Goal: Task Accomplishment & Management: Manage account settings

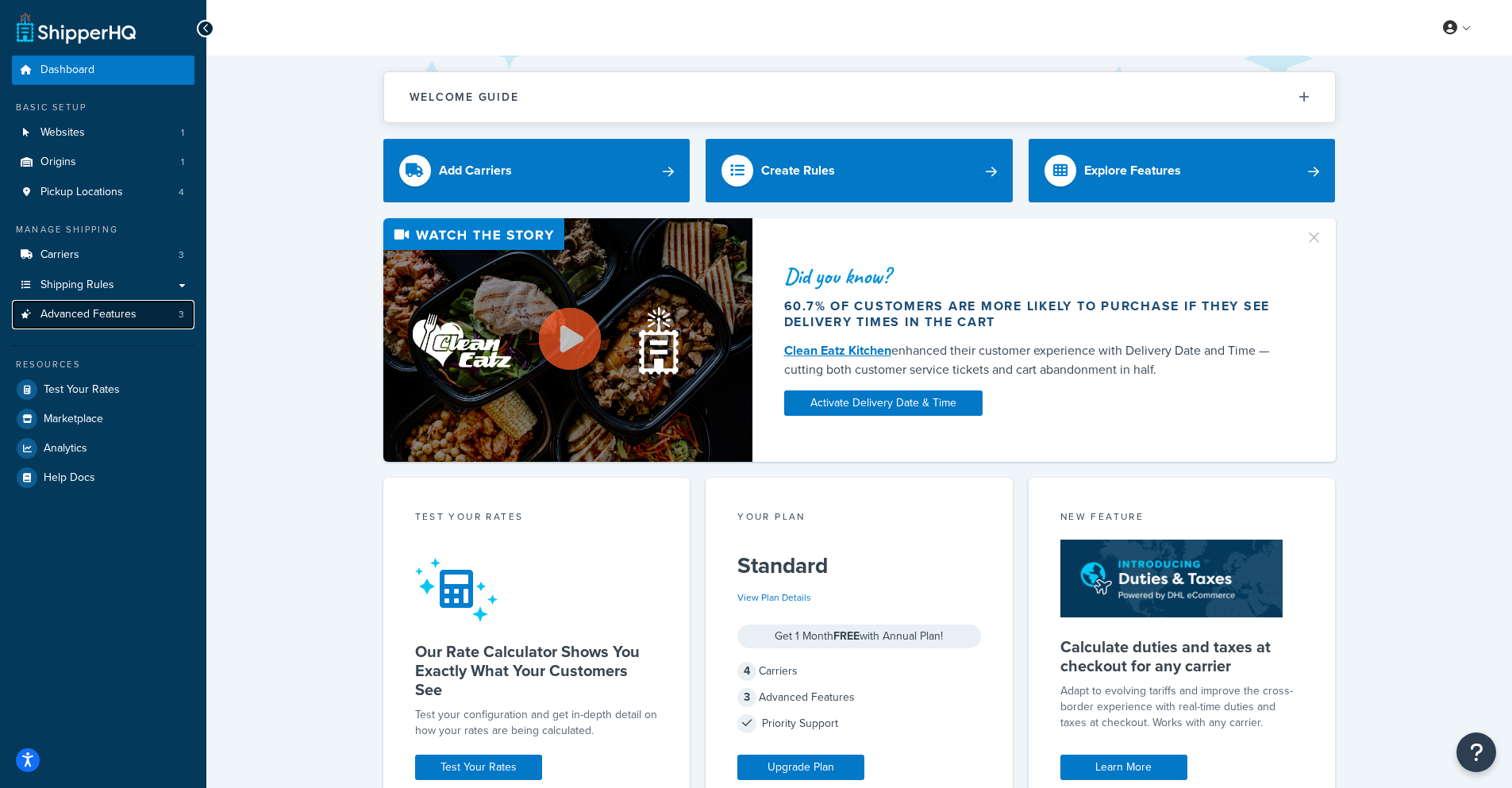
click at [115, 317] on span "Advanced Features" at bounding box center [88, 315] width 96 height 14
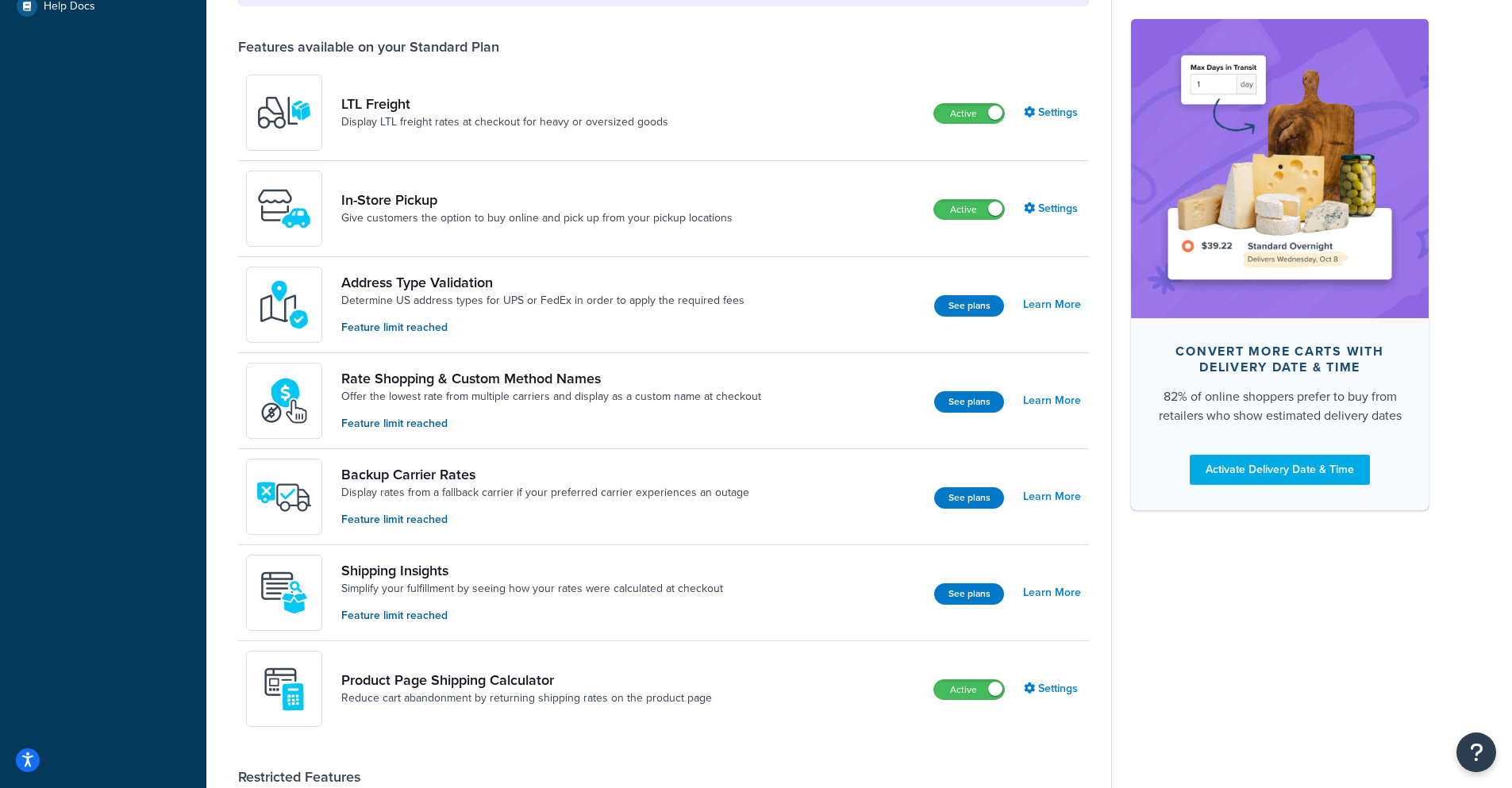
scroll to position [635, 0]
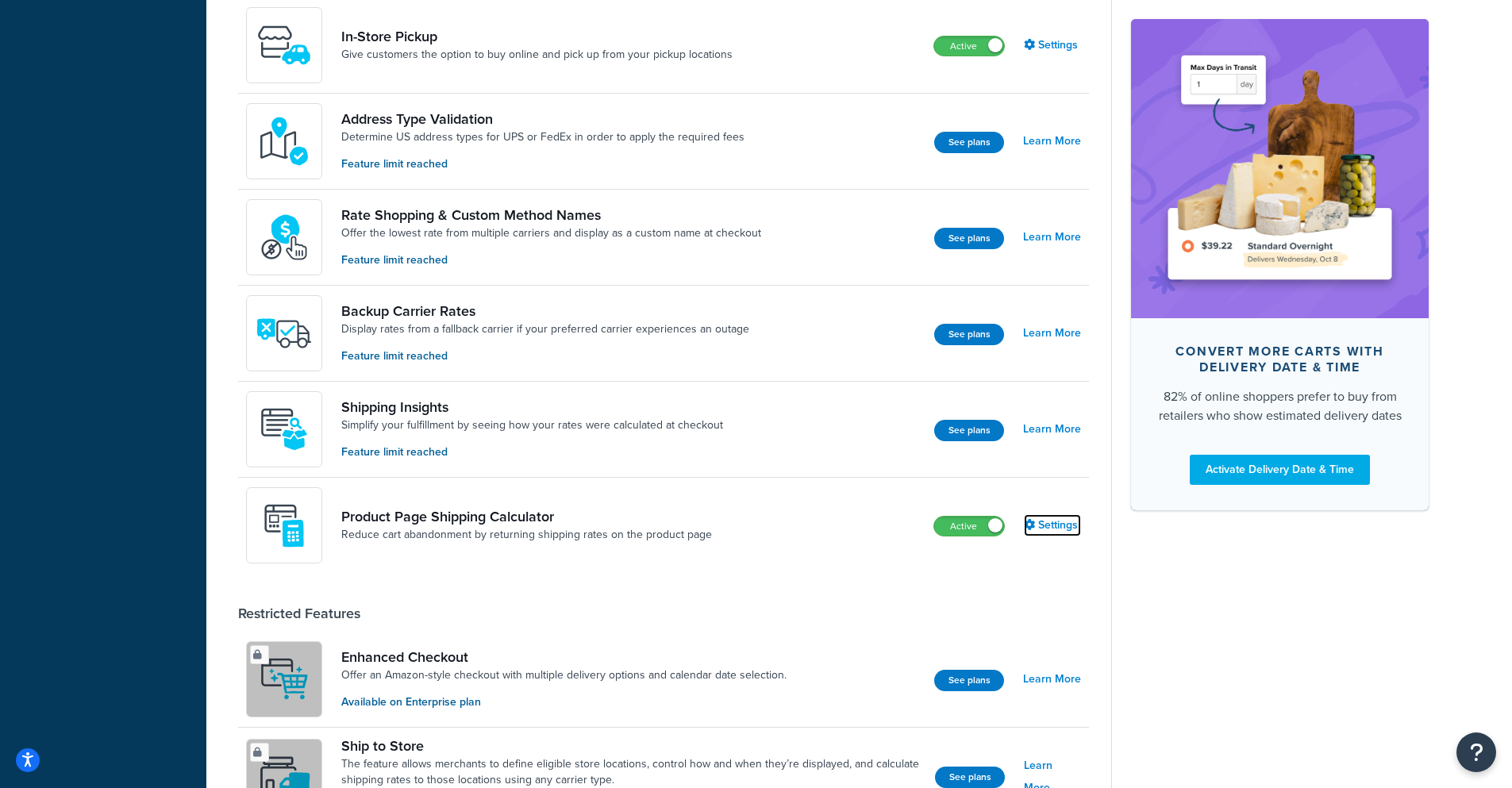
click at [1063, 518] on link "Settings" at bounding box center [1052, 525] width 57 height 22
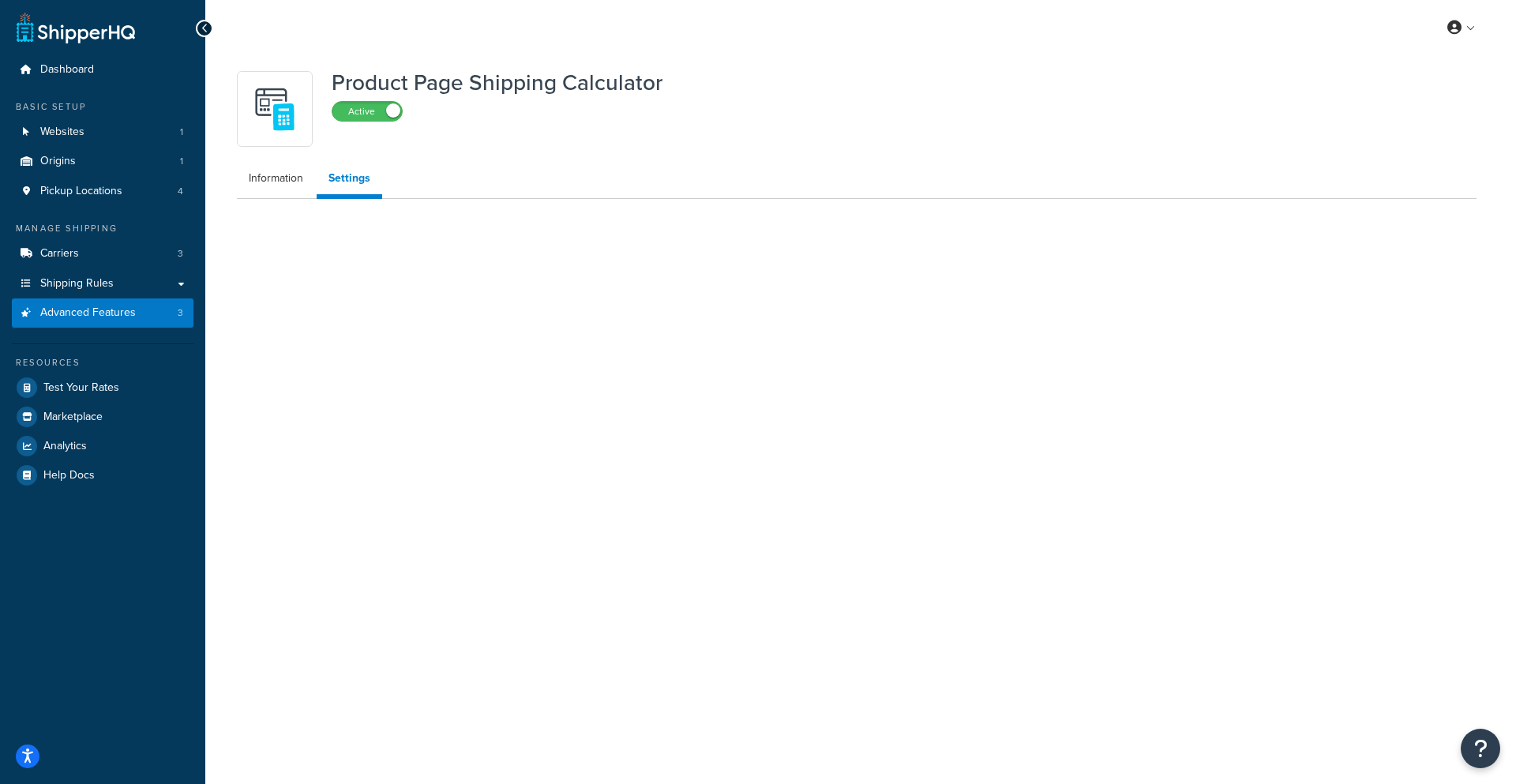
select select "US"
select select "false"
select select "30"
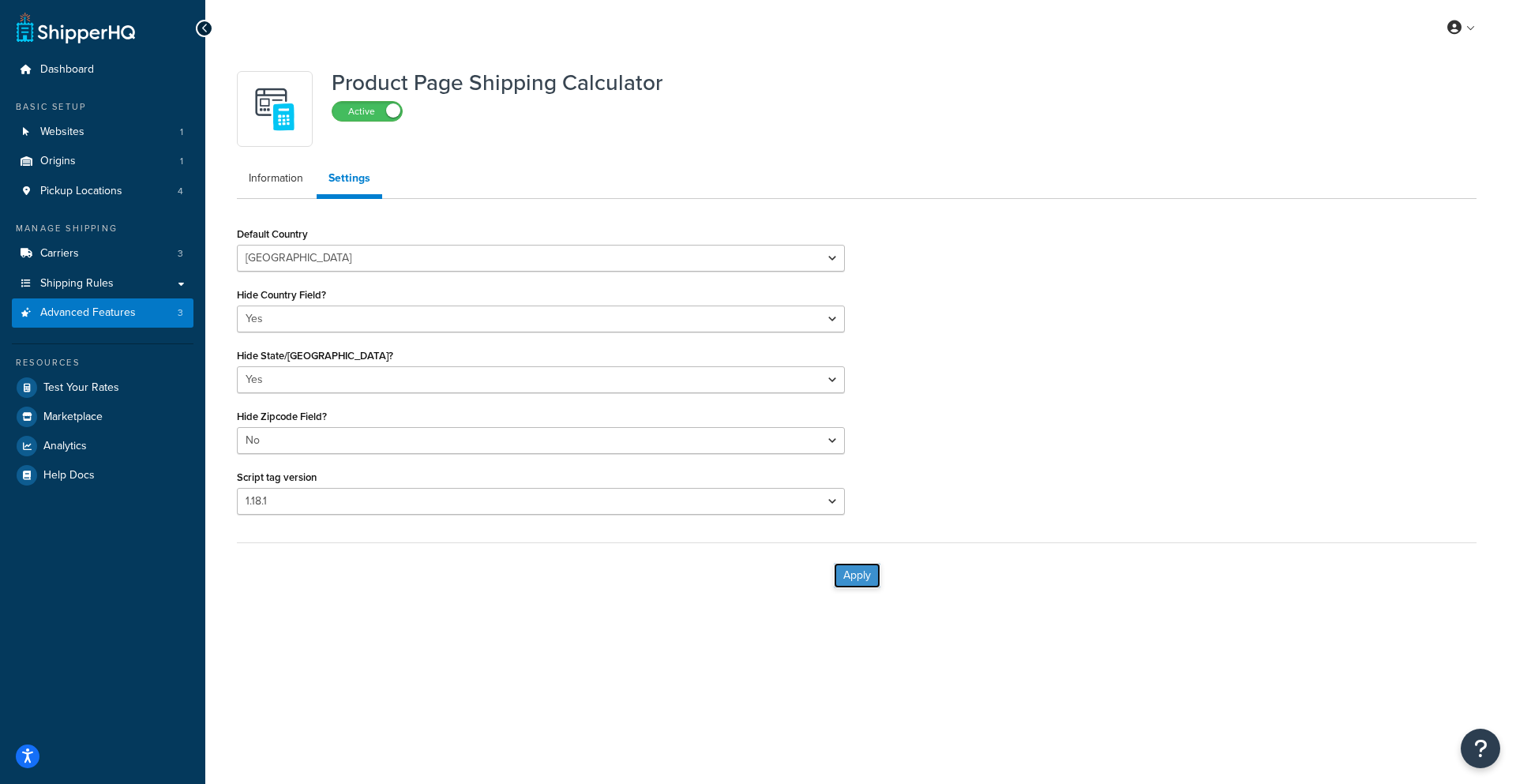
click at [855, 574] on button "Apply" at bounding box center [857, 575] width 47 height 25
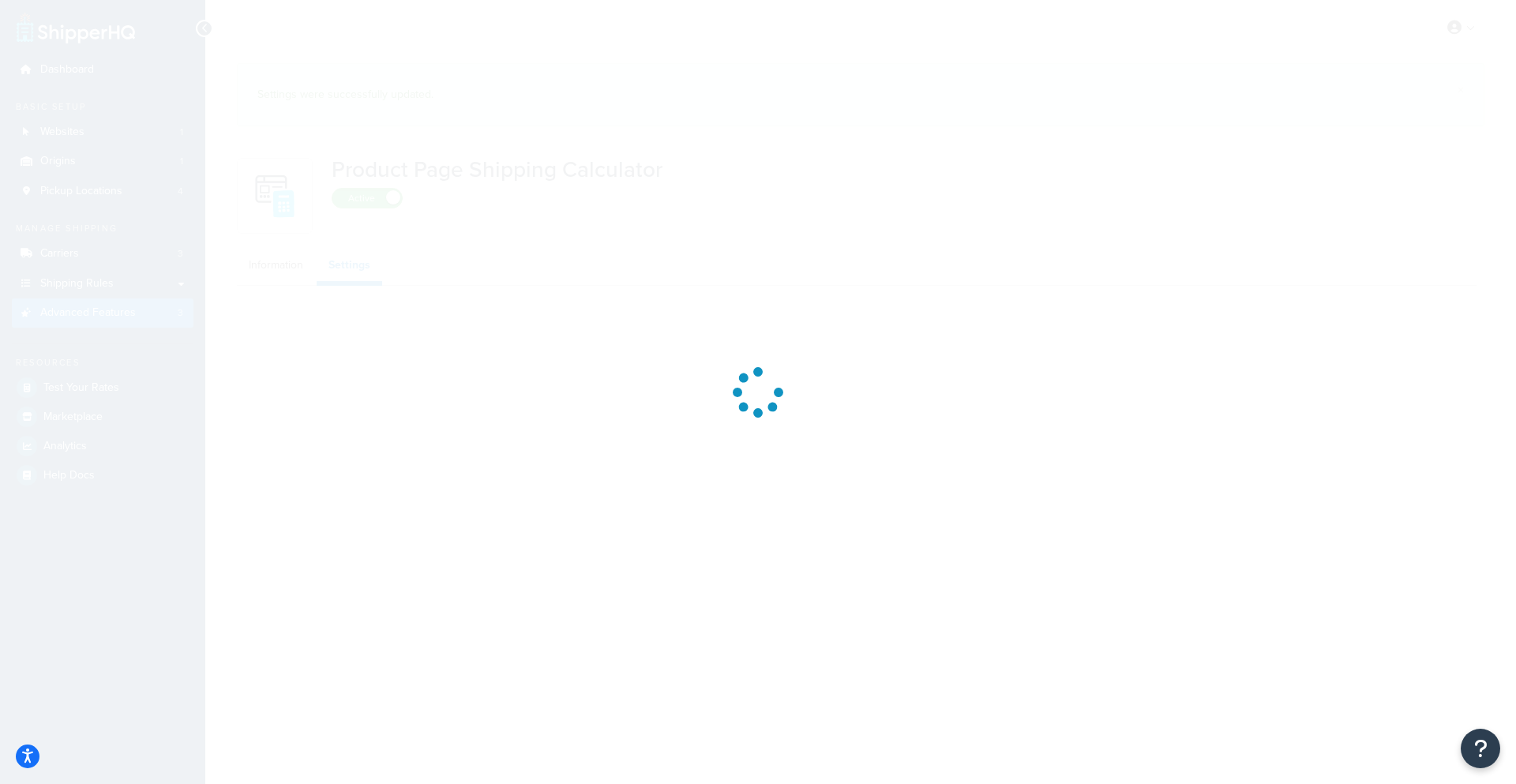
select select "US"
select select "false"
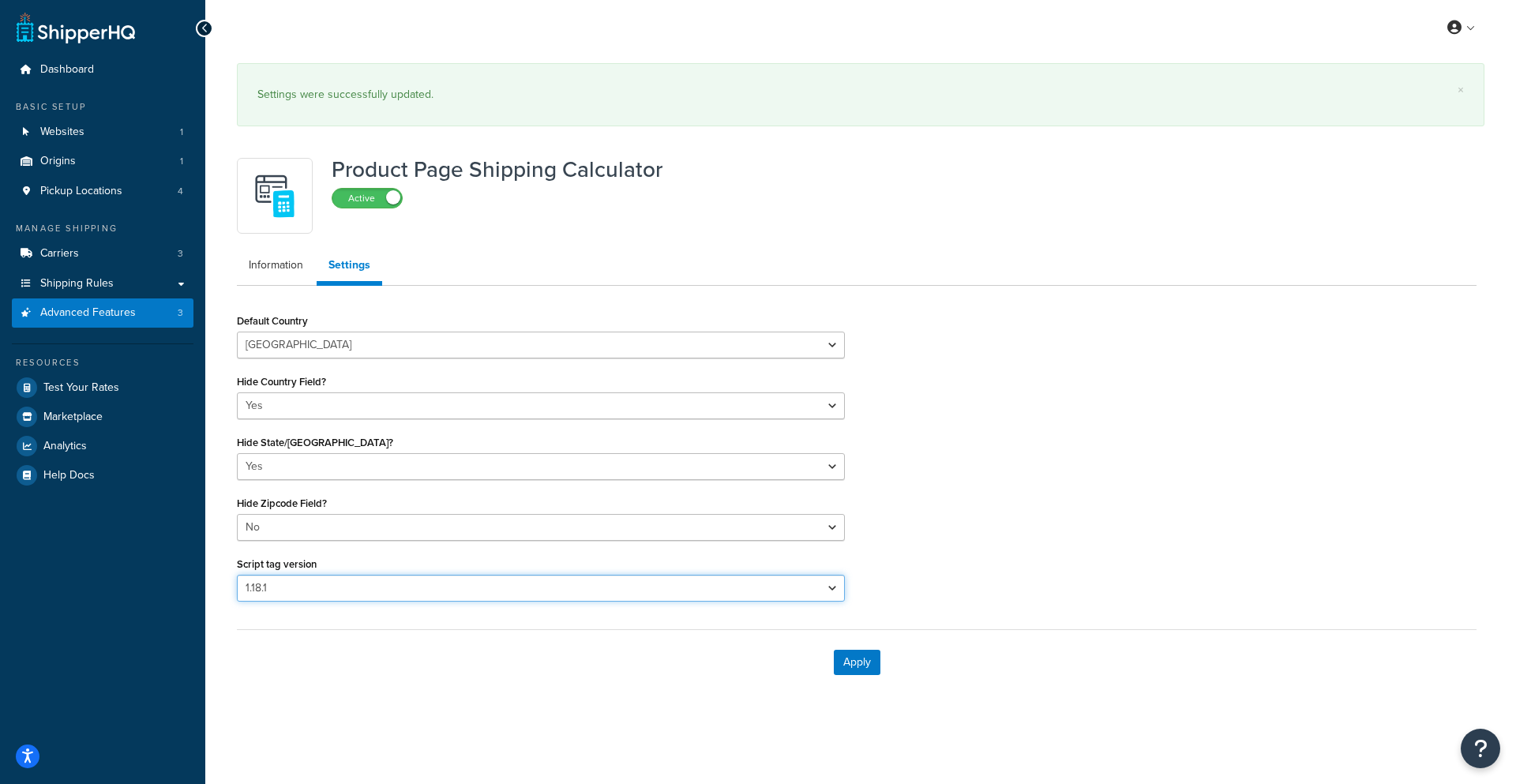
click at [324, 594] on select "Please select a script tag 1.18.1 1.20.1" at bounding box center [541, 588] width 608 height 27
select select "31"
click at [237, 574] on select "Please select a script tag 1.18.1 1.20.1" at bounding box center [541, 588] width 608 height 27
click at [859, 663] on button "Apply" at bounding box center [857, 662] width 47 height 25
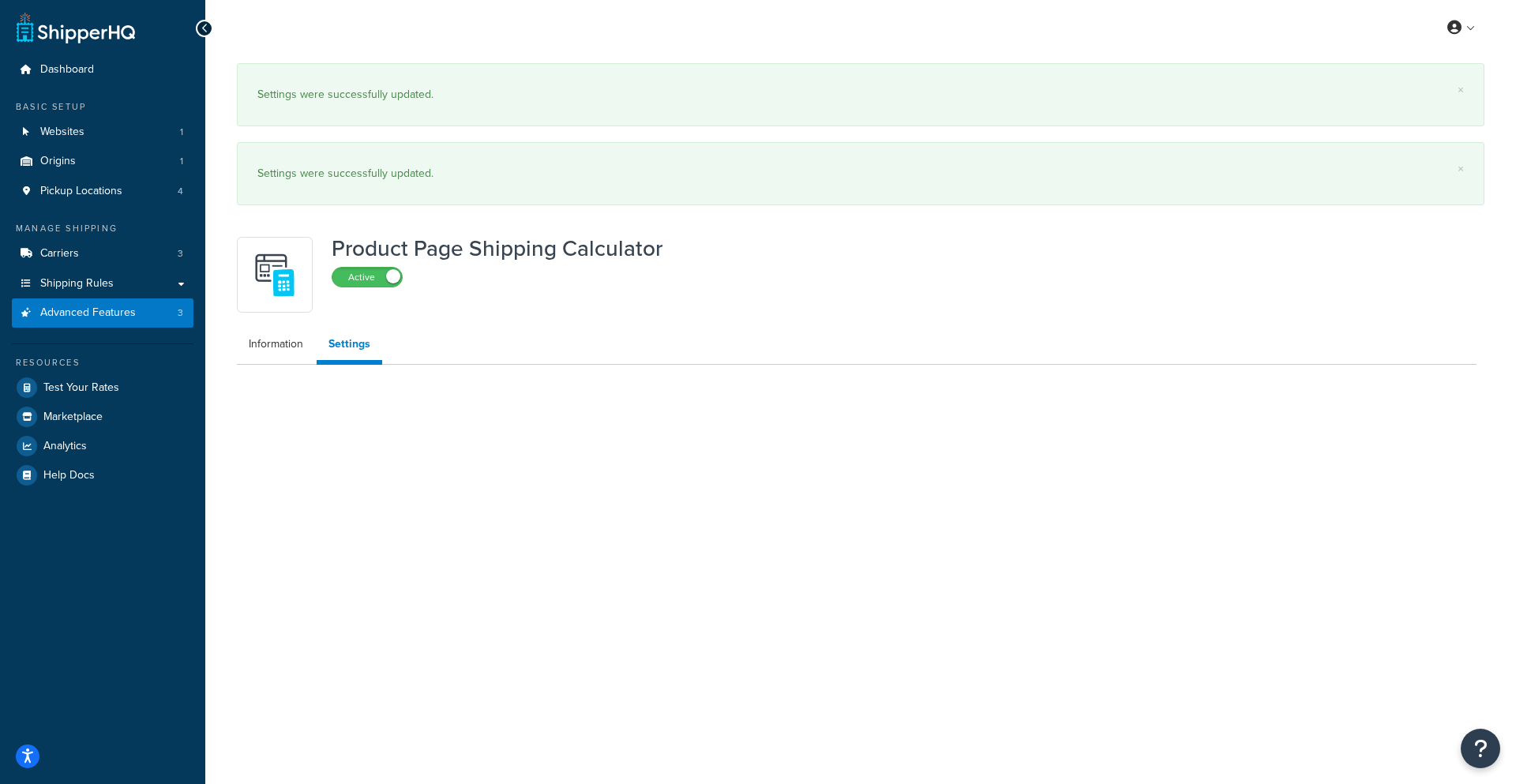
select select "US"
select select "false"
select select "31"
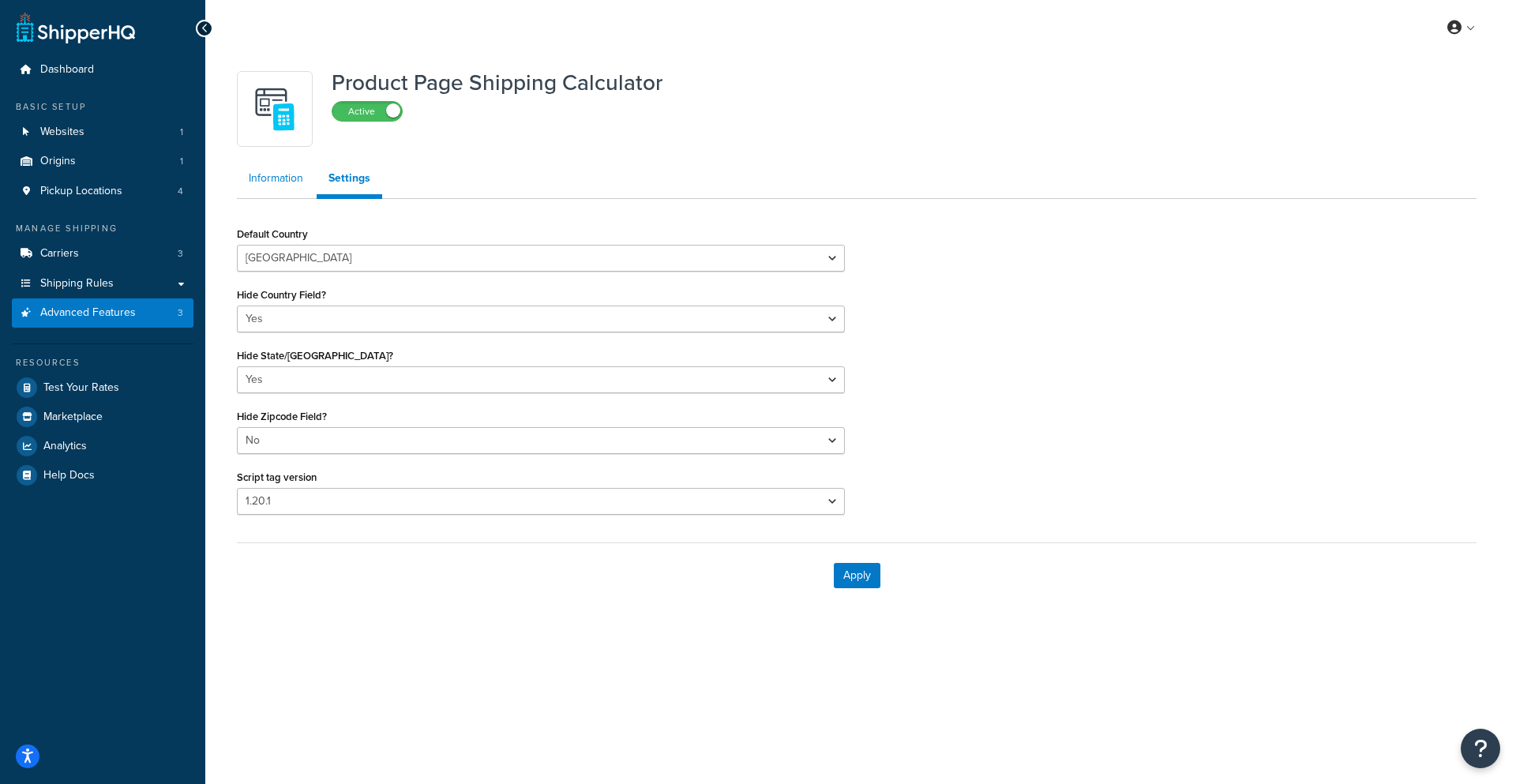
click at [268, 178] on link "Information" at bounding box center [276, 178] width 78 height 31
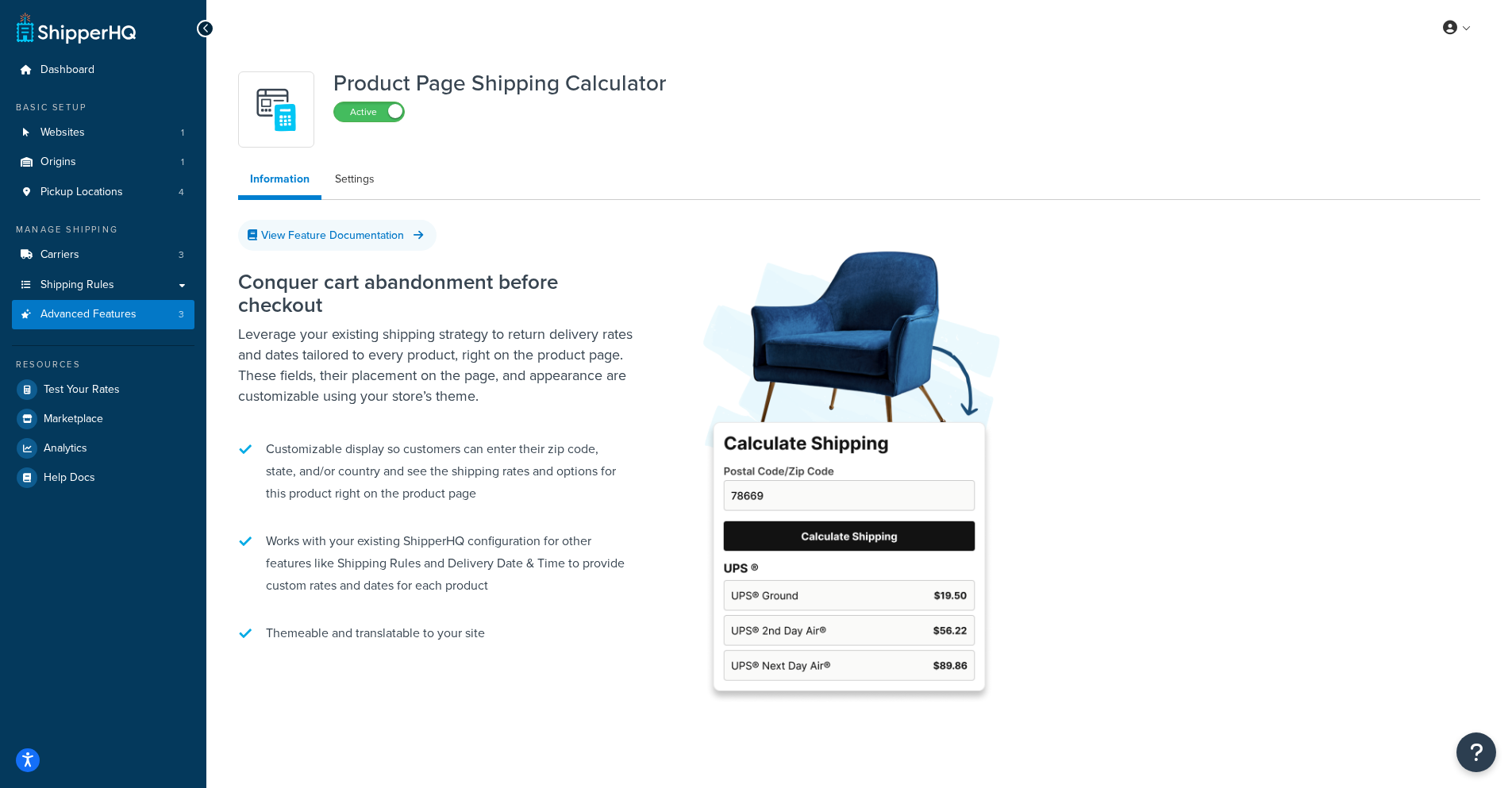
click at [201, 28] on div at bounding box center [205, 28] width 18 height 18
